Goal: Information Seeking & Learning: Learn about a topic

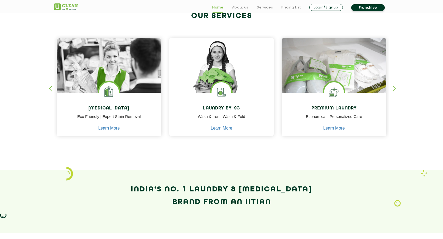
scroll to position [215, 0]
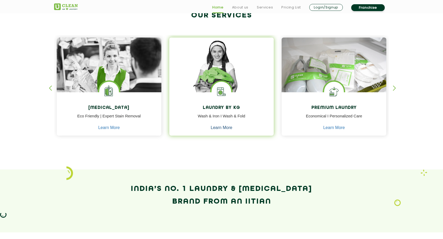
click at [225, 128] on link "Learn More" at bounding box center [222, 127] width 22 height 5
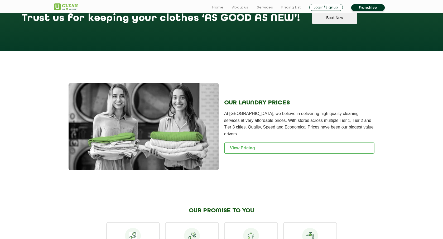
scroll to position [617, 0]
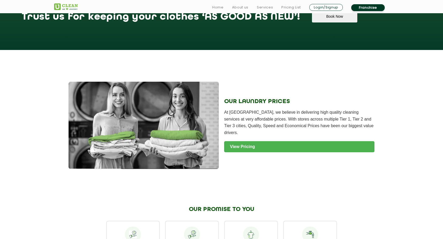
click at [244, 148] on link "View Pricing" at bounding box center [299, 146] width 150 height 11
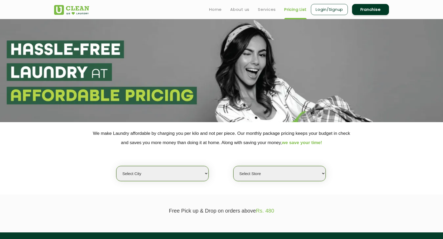
click at [178, 171] on select "Select city [GEOGRAPHIC_DATA] [GEOGRAPHIC_DATA] [GEOGRAPHIC_DATA] [GEOGRAPHIC_D…" at bounding box center [162, 173] width 92 height 15
select select "8"
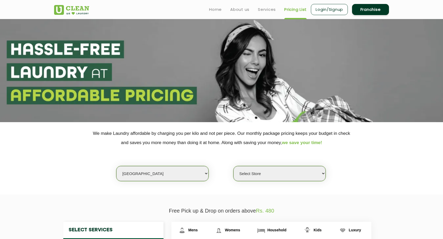
click at [264, 172] on select "Select Store UClean Jadavpur UClean Kamalgazi UClean Astra Towers UClean Bansdr…" at bounding box center [280, 173] width 92 height 15
select select "486"
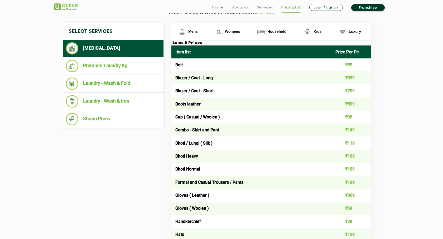
scroll to position [200, 0]
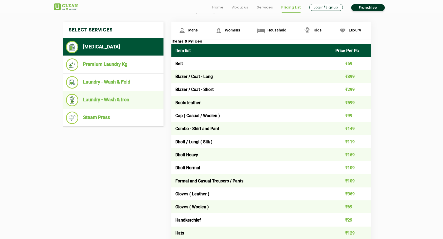
click at [113, 103] on li "Laundry - Wash & Iron" at bounding box center [113, 100] width 95 height 12
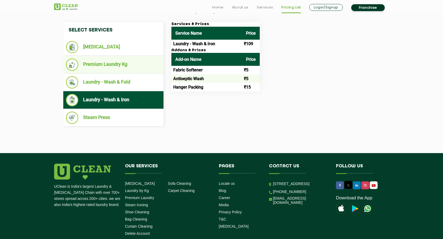
click at [118, 67] on li "Premium Laundry Kg" at bounding box center [113, 64] width 95 height 12
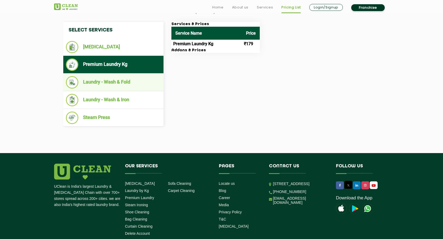
click at [118, 82] on li "Laundry - Wash & Fold" at bounding box center [113, 82] width 95 height 12
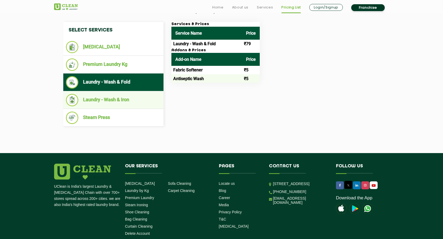
click at [118, 98] on li "Laundry - Wash & Iron" at bounding box center [113, 100] width 95 height 12
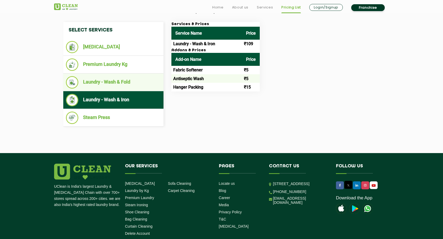
click at [114, 79] on li "Laundry - Wash & Fold" at bounding box center [113, 82] width 95 height 12
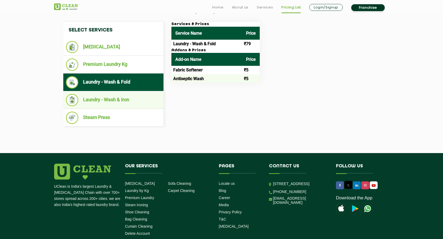
click at [114, 106] on li "Laundry - Wash & Iron" at bounding box center [113, 100] width 95 height 12
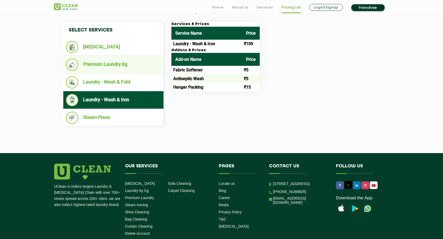
click at [114, 68] on li "Premium Laundry Kg" at bounding box center [113, 64] width 95 height 12
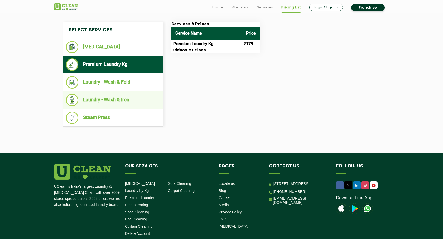
click at [115, 98] on li "Laundry - Wash & Iron" at bounding box center [113, 100] width 95 height 12
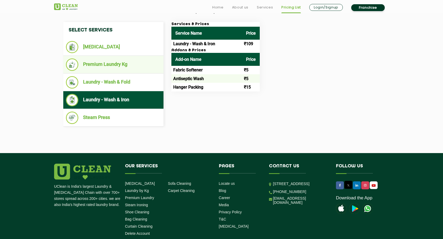
click at [117, 70] on li "Premium Laundry Kg" at bounding box center [113, 64] width 95 height 12
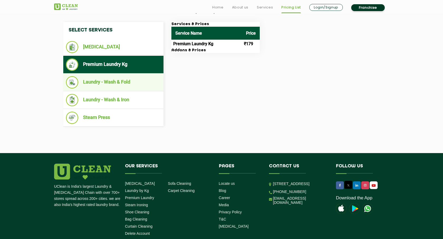
click at [130, 90] on ul "Laundry - Wash & Fold" at bounding box center [113, 82] width 100 height 18
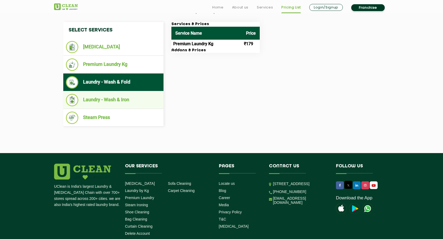
click at [123, 100] on li "Laundry - Wash & Iron" at bounding box center [113, 100] width 95 height 12
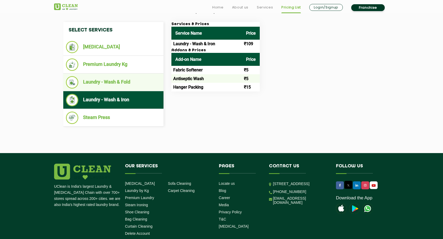
click at [132, 85] on li "Laundry - Wash & Fold" at bounding box center [113, 82] width 95 height 12
